Goal: Task Accomplishment & Management: Manage account settings

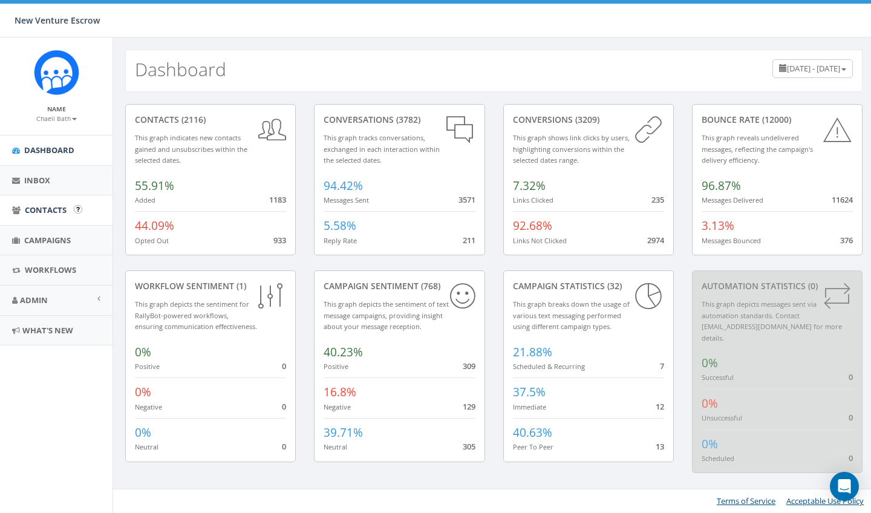
click at [50, 209] on span "Contacts" at bounding box center [46, 209] width 42 height 11
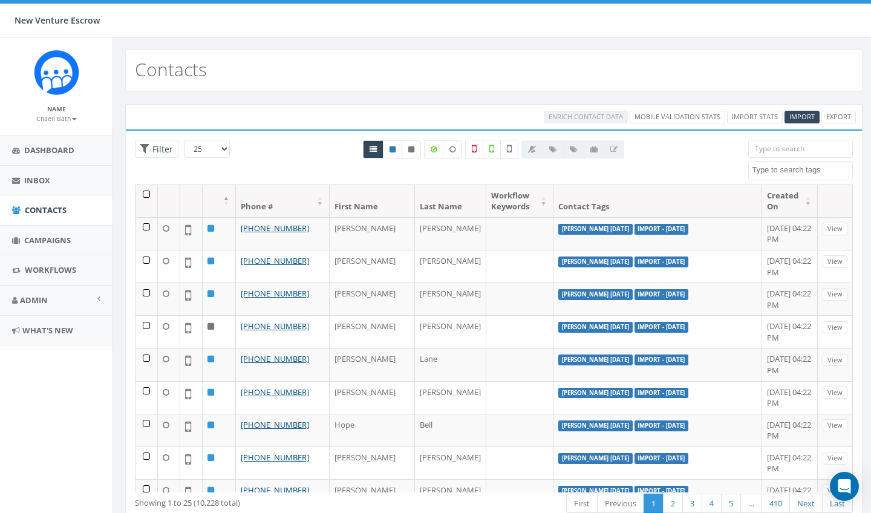
select select
click at [755, 120] on link "Import Stats" at bounding box center [755, 117] width 56 height 13
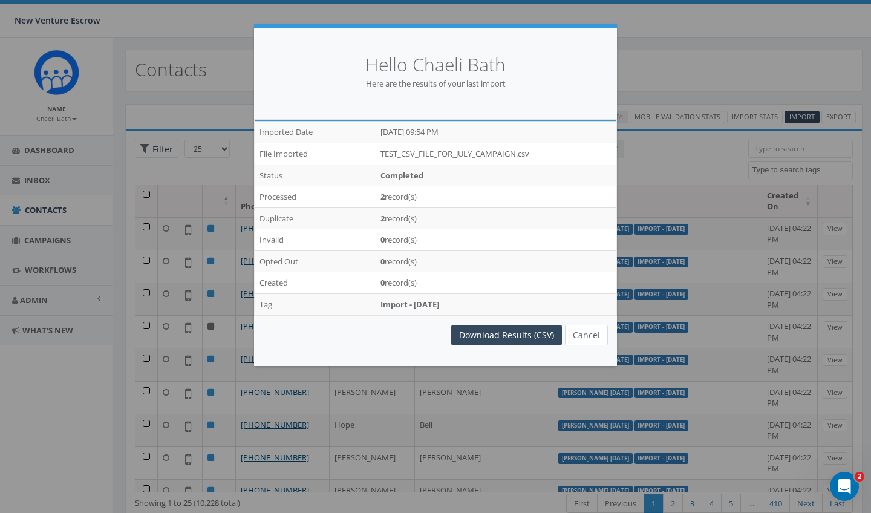
click at [599, 328] on button "Cancel" at bounding box center [586, 335] width 43 height 21
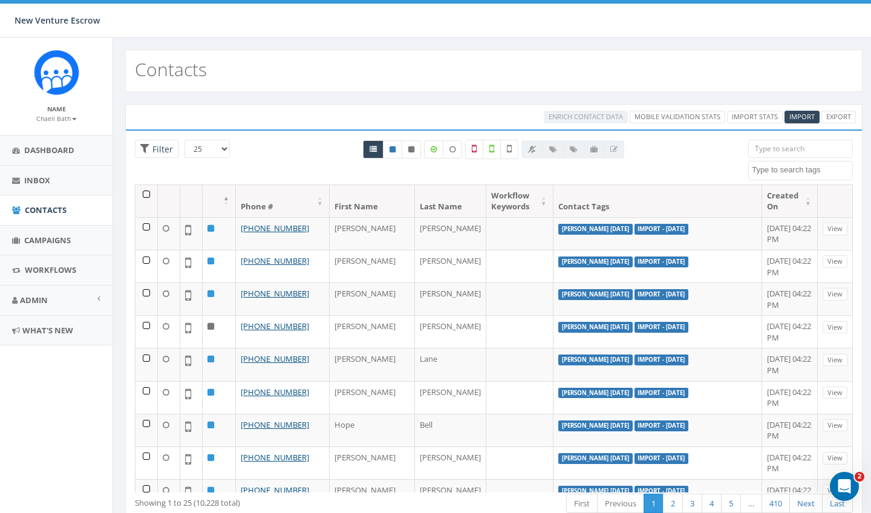
click at [65, 119] on small "Chaeli Bath" at bounding box center [56, 118] width 41 height 8
click at [53, 155] on link "Sign Out" at bounding box center [61, 152] width 96 height 15
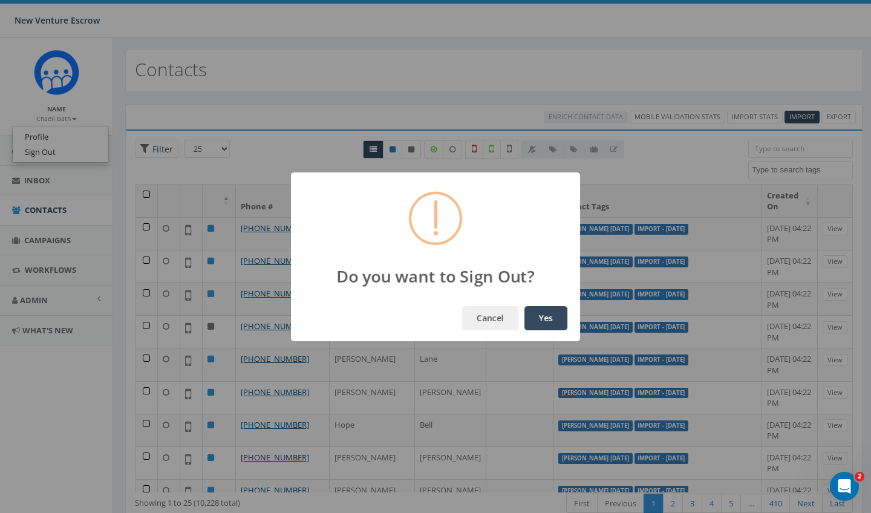
click at [532, 318] on button "Yes" at bounding box center [545, 318] width 43 height 24
